Goal: Information Seeking & Learning: Check status

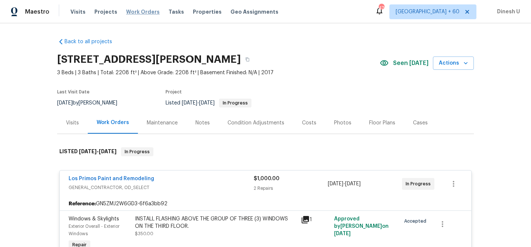
click at [141, 11] on span "Work Orders" at bounding box center [143, 11] width 34 height 7
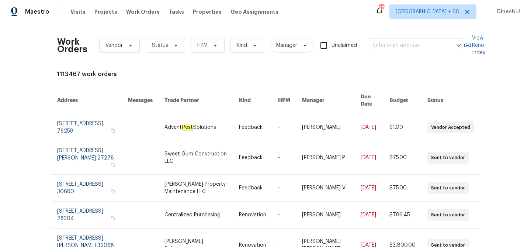
click at [391, 44] on input "text" at bounding box center [406, 45] width 74 height 11
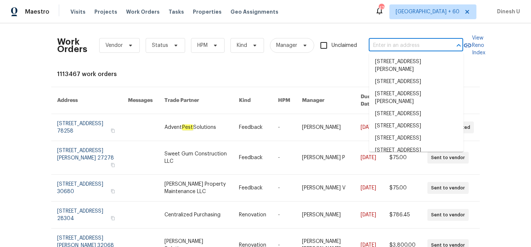
paste input "[STREET_ADDRESS]"
type input "[STREET_ADDRESS]"
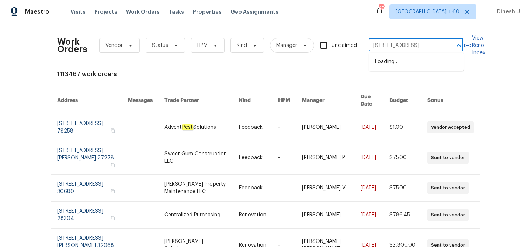
scroll to position [0, 15]
click at [386, 56] on li "[STREET_ADDRESS]" at bounding box center [416, 62] width 94 height 12
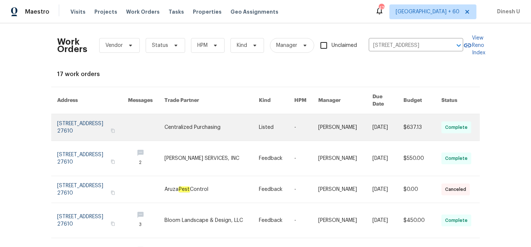
click at [78, 115] on link at bounding box center [92, 127] width 71 height 27
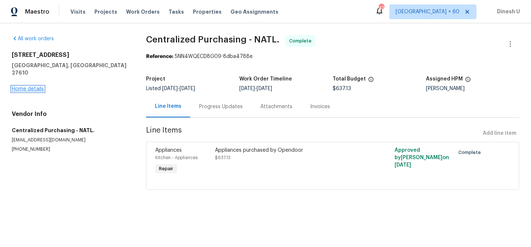
click at [24, 86] on link "Home details" at bounding box center [28, 88] width 32 height 5
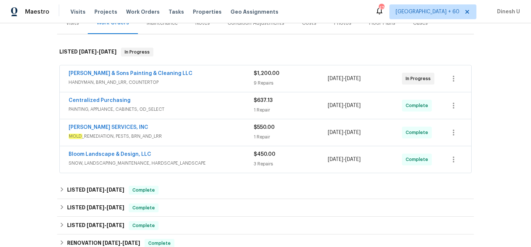
scroll to position [101, 0]
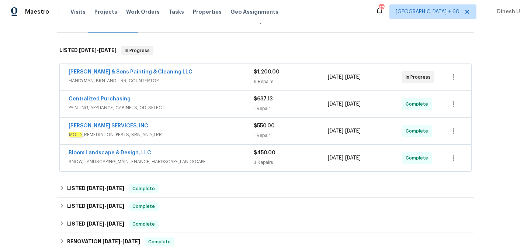
click at [262, 79] on div "9 Repairs" at bounding box center [291, 81] width 74 height 7
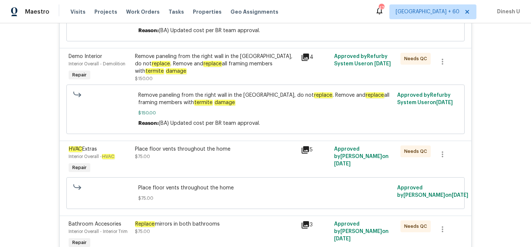
scroll to position [342, 0]
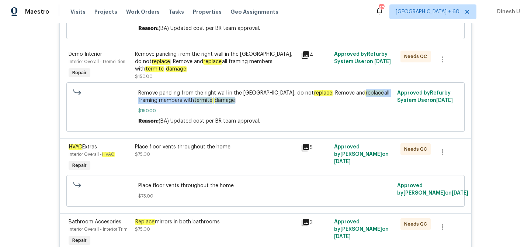
drag, startPoint x: 333, startPoint y: 103, endPoint x: 330, endPoint y: 110, distance: 7.5
click at [330, 104] on span "Remove paneling from the right wall in the [GEOGRAPHIC_DATA], do not replace . …" at bounding box center [265, 96] width 255 height 15
copy span "replace all framing members with termite damage"
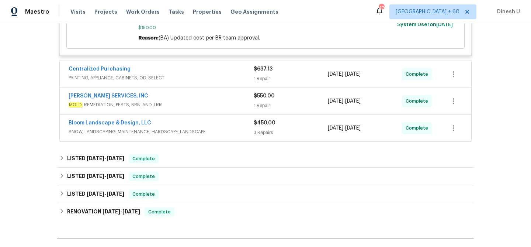
scroll to position [930, 0]
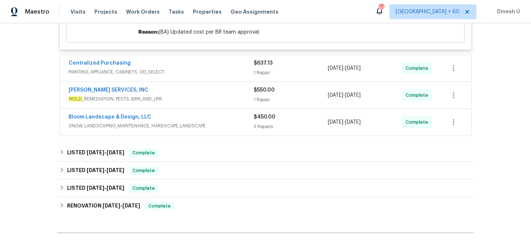
click at [265, 76] on div "1 Repair" at bounding box center [291, 72] width 74 height 7
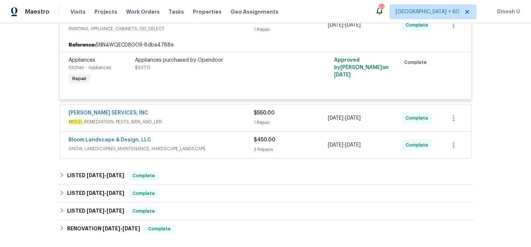
scroll to position [995, 0]
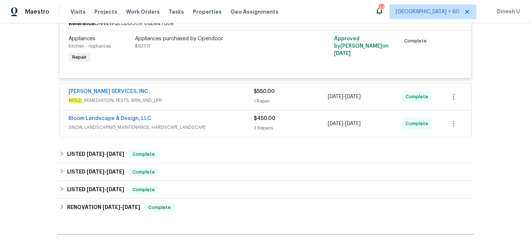
click at [260, 105] on div "1 Repair" at bounding box center [291, 100] width 74 height 7
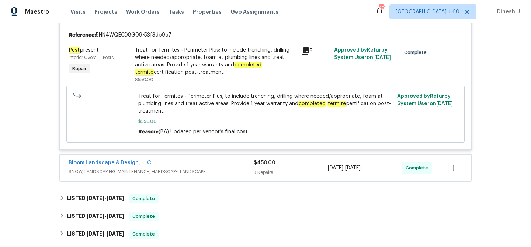
scroll to position [1086, 0]
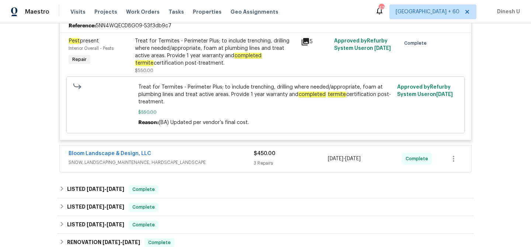
click at [261, 167] on div "3 Repairs" at bounding box center [291, 162] width 74 height 7
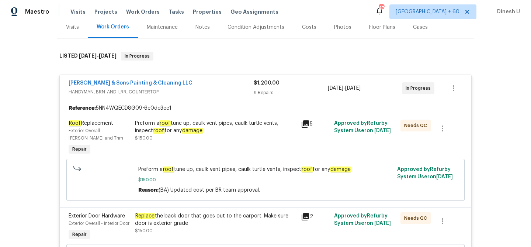
scroll to position [91, 0]
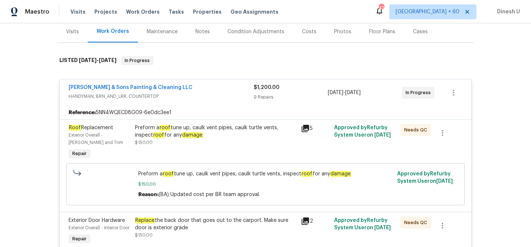
click at [266, 96] on div "9 Repairs" at bounding box center [291, 96] width 74 height 7
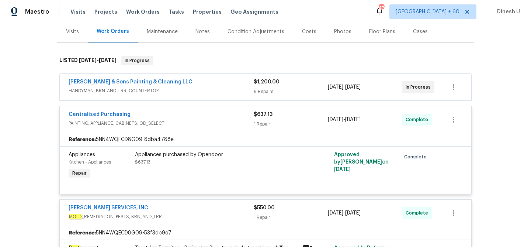
click at [266, 96] on div "[PERSON_NAME] & Sons Painting & Cleaning LLC HANDYMAN, BRN_AND_LRR, COUNTERTOP …" at bounding box center [266, 87] width 412 height 27
click at [264, 92] on div "9 Repairs" at bounding box center [291, 91] width 74 height 7
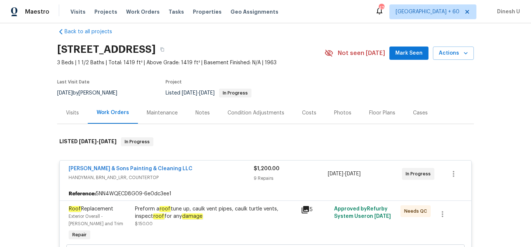
scroll to position [11, 0]
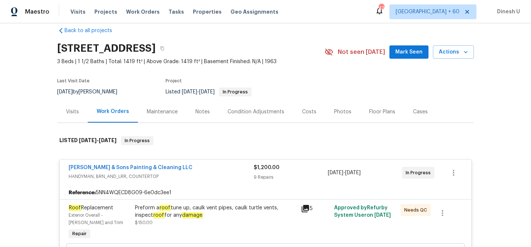
click at [77, 109] on div "Visits" at bounding box center [72, 111] width 13 height 7
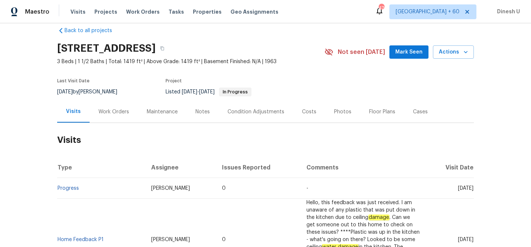
click at [111, 110] on div "Work Orders" at bounding box center [114, 111] width 31 height 7
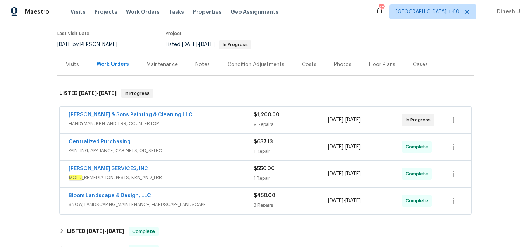
scroll to position [61, 0]
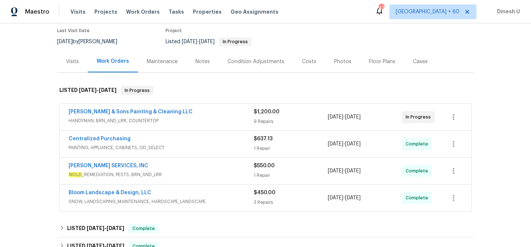
click at [259, 117] on div "$1,200.00 9 Repairs" at bounding box center [291, 117] width 74 height 18
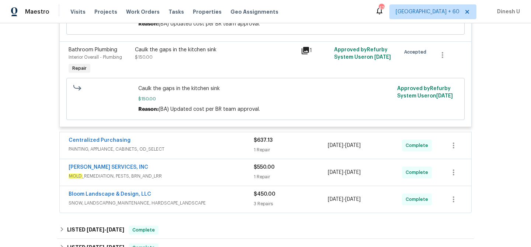
scroll to position [856, 0]
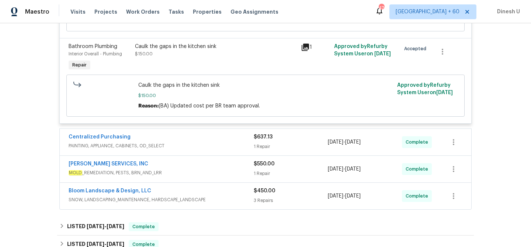
click at [265, 150] on div "1 Repair" at bounding box center [291, 146] width 74 height 7
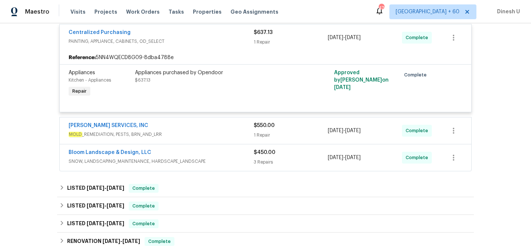
scroll to position [963, 0]
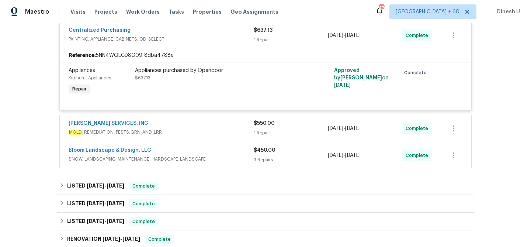
click at [260, 137] on div "1 Repair" at bounding box center [291, 132] width 74 height 7
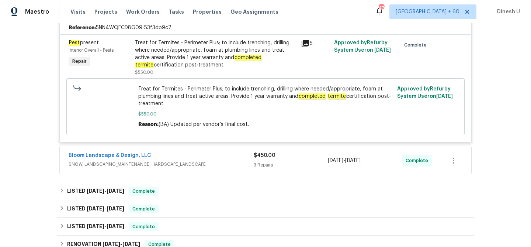
scroll to position [1092, 0]
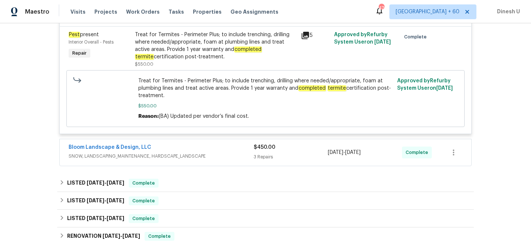
click at [266, 161] on div "3 Repairs" at bounding box center [291, 156] width 74 height 7
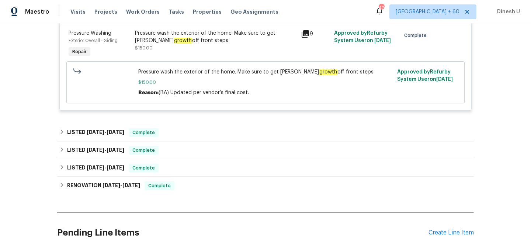
scroll to position [1455, 0]
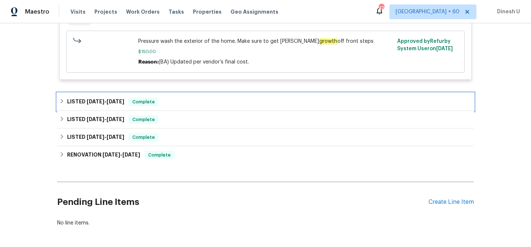
click at [106, 104] on span "[DATE] - [DATE]" at bounding box center [106, 101] width 38 height 5
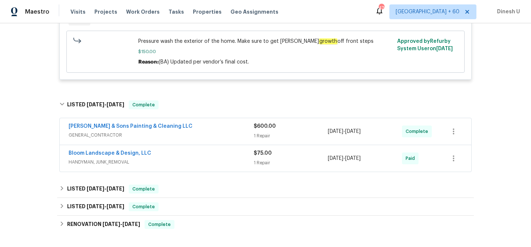
click at [268, 140] on div "1 Repair" at bounding box center [291, 135] width 74 height 7
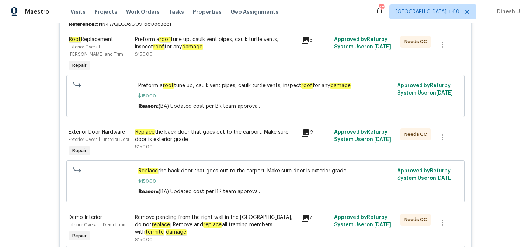
scroll to position [0, 0]
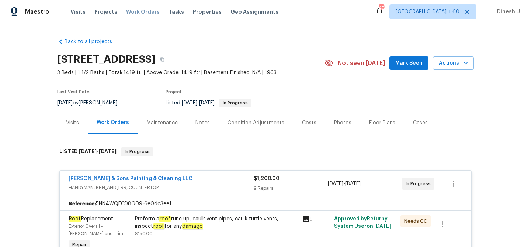
click at [132, 11] on span "Work Orders" at bounding box center [143, 11] width 34 height 7
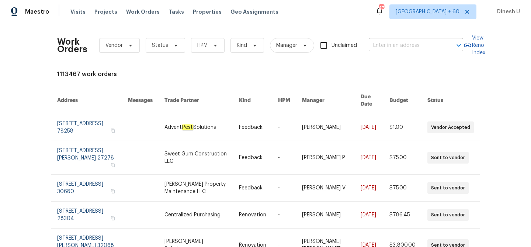
click at [403, 45] on input "text" at bounding box center [406, 45] width 74 height 11
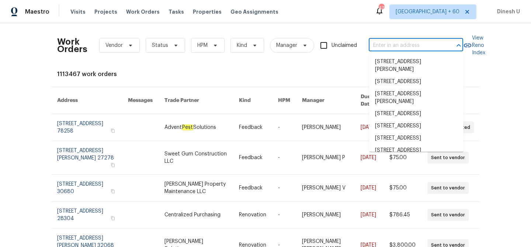
paste input "[STREET_ADDRESS]"
type input "[STREET_ADDRESS]"
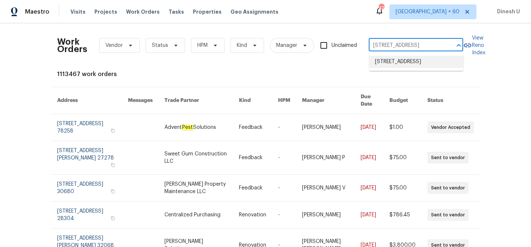
click at [377, 61] on li "[STREET_ADDRESS]" at bounding box center [416, 62] width 94 height 12
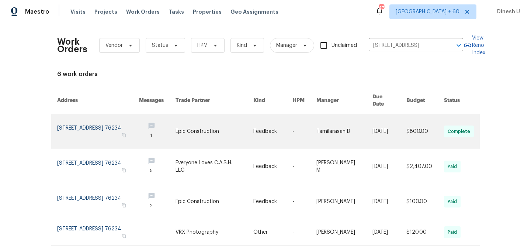
click at [90, 121] on link at bounding box center [98, 131] width 82 height 35
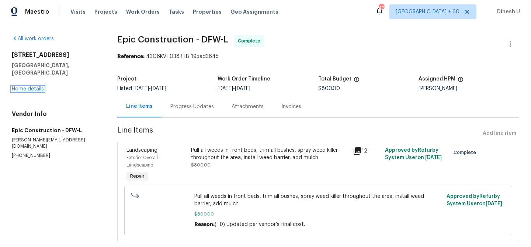
click at [26, 86] on link "Home details" at bounding box center [28, 88] width 32 height 5
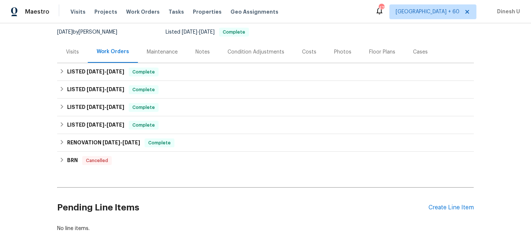
scroll to position [65, 0]
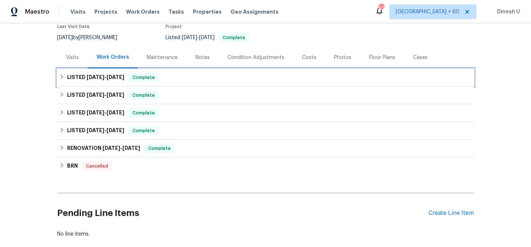
click at [100, 76] on span "[DATE]" at bounding box center [96, 77] width 18 height 5
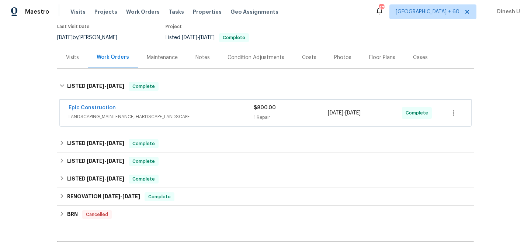
click at [269, 116] on div "1 Repair" at bounding box center [291, 117] width 74 height 7
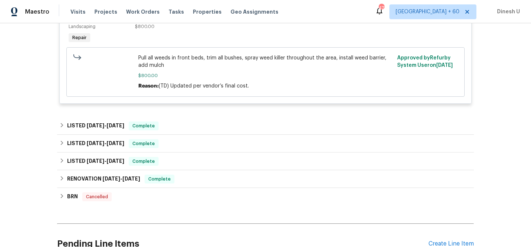
scroll to position [228, 0]
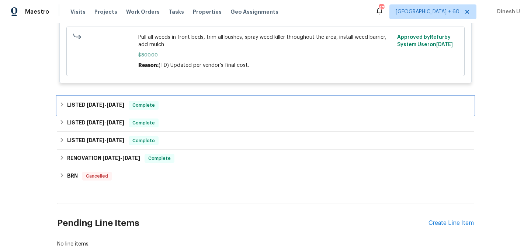
click at [104, 106] on span "[DATE]" at bounding box center [96, 104] width 18 height 5
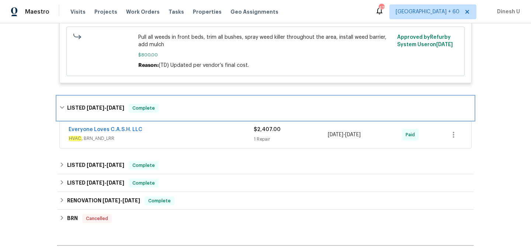
scroll to position [281, 0]
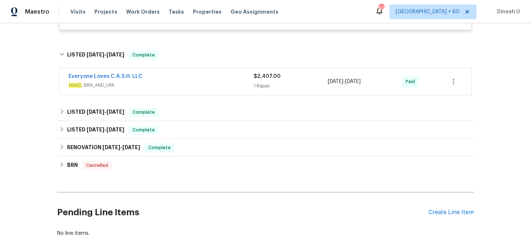
click at [262, 85] on div "1 Repair" at bounding box center [291, 85] width 74 height 7
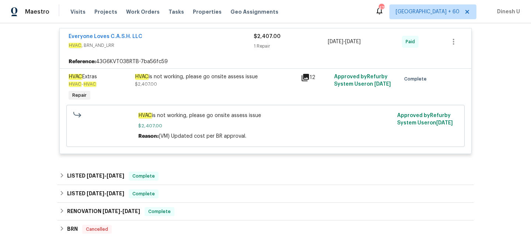
scroll to position [394, 0]
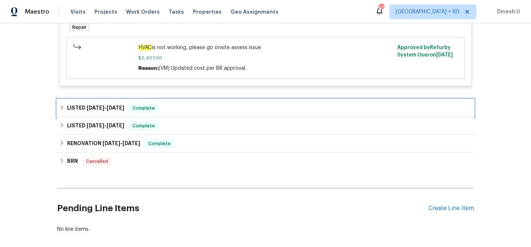
click at [124, 107] on span "[DATE]" at bounding box center [116, 107] width 18 height 5
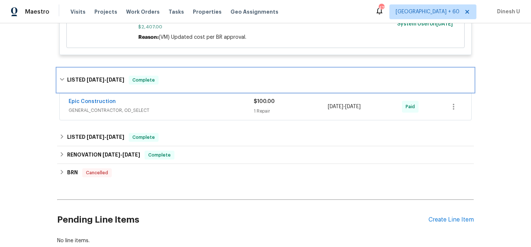
scroll to position [430, 0]
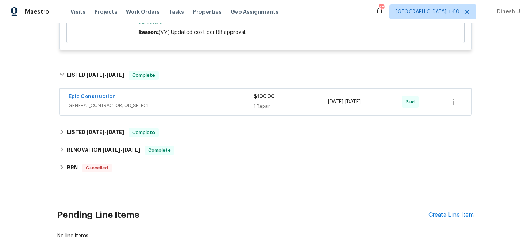
click at [265, 109] on div "1 Repair" at bounding box center [291, 106] width 74 height 7
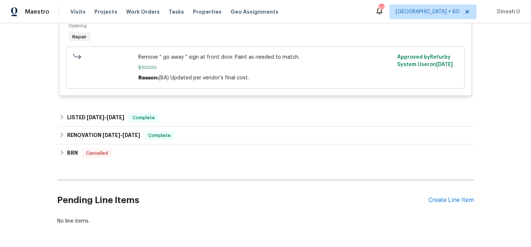
scroll to position [591, 0]
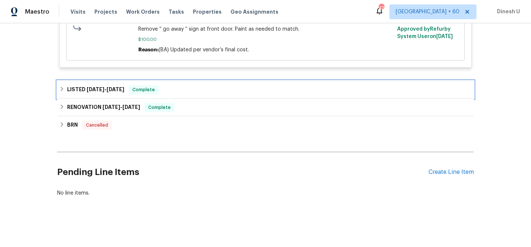
click at [99, 89] on span "[DATE]" at bounding box center [96, 89] width 18 height 5
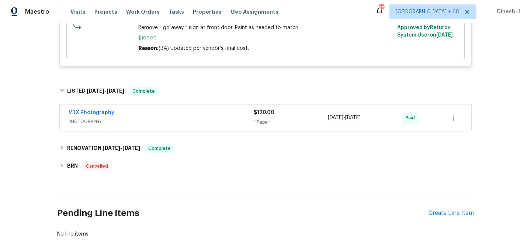
click at [255, 120] on div "1 Repair" at bounding box center [291, 121] width 74 height 7
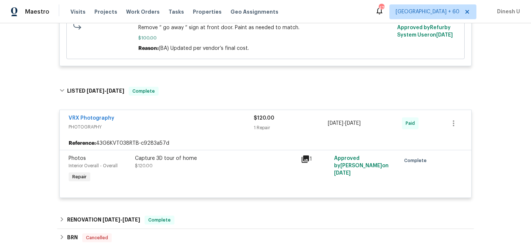
scroll to position [705, 0]
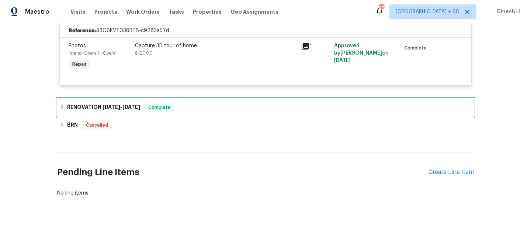
click at [109, 105] on span "[DATE]" at bounding box center [112, 106] width 18 height 5
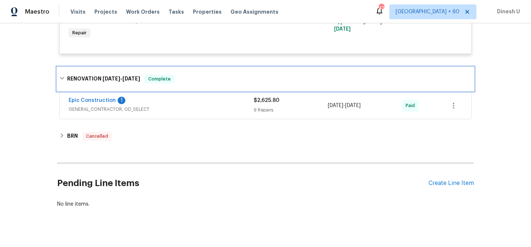
scroll to position [747, 0]
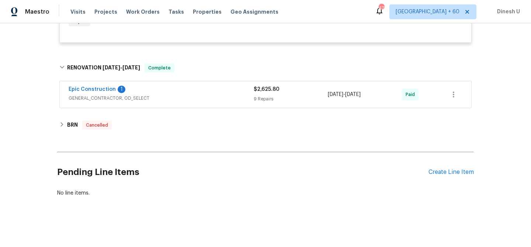
click at [272, 102] on div "9 Repairs" at bounding box center [291, 98] width 74 height 7
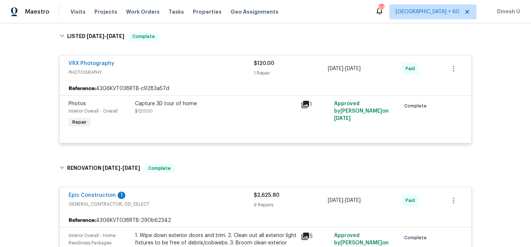
scroll to position [567, 0]
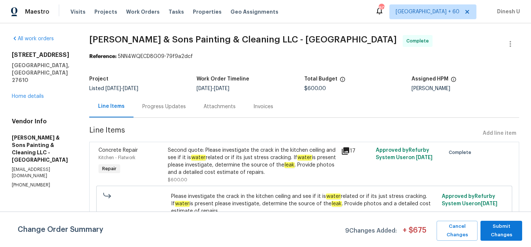
click at [159, 109] on div "Progress Updates" at bounding box center [164, 106] width 44 height 7
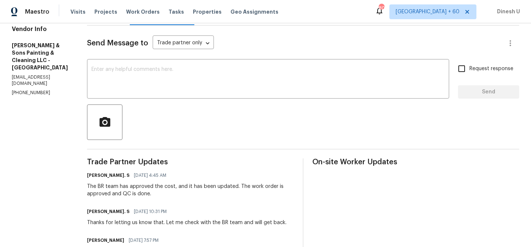
scroll to position [80, 0]
